Goal: Unclear: Browse casually

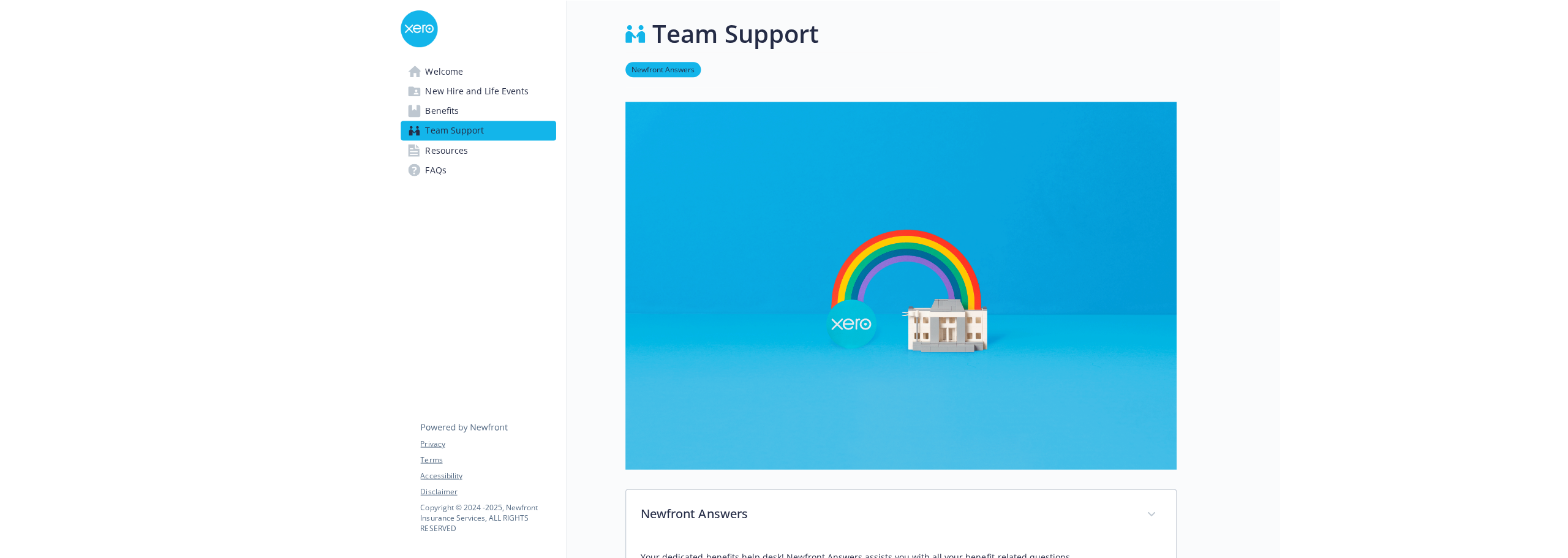
scroll to position [478, 0]
